Goal: Task Accomplishment & Management: Use online tool/utility

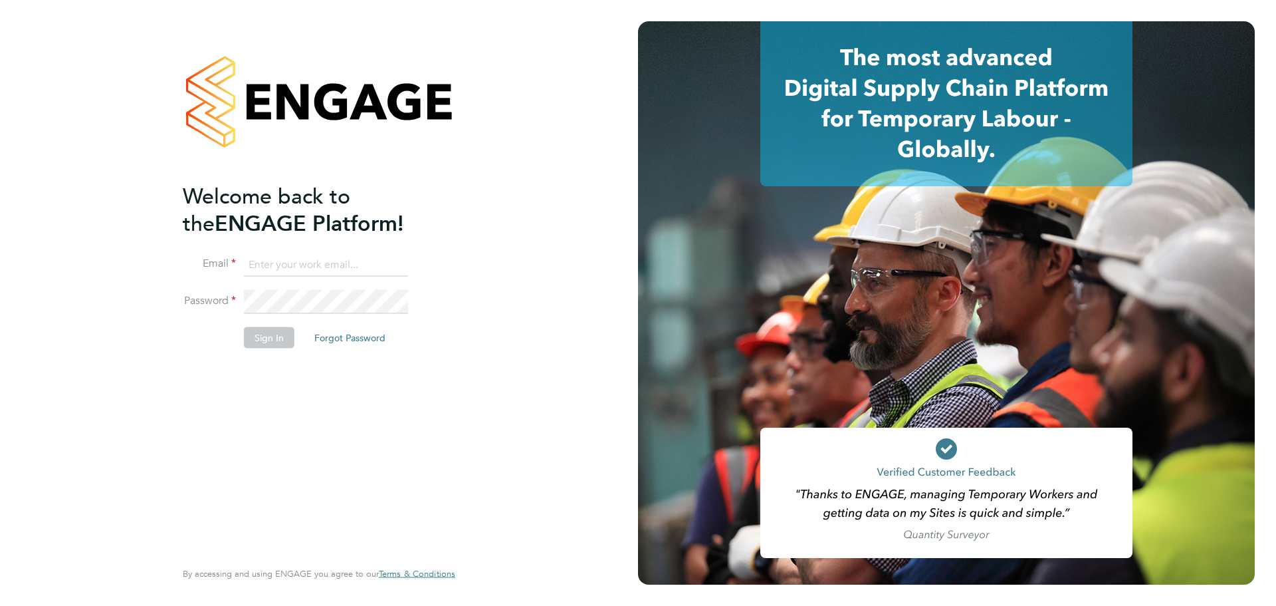
drag, startPoint x: 316, startPoint y: 257, endPoint x: 317, endPoint y: 273, distance: 15.3
click at [317, 271] on input at bounding box center [326, 265] width 164 height 24
type input "[EMAIL_ADDRESS][DOMAIN_NAME]"
